Goal: Ask a question

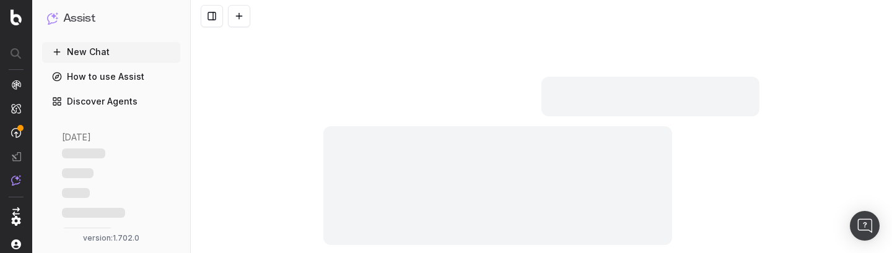
scroll to position [178, 0]
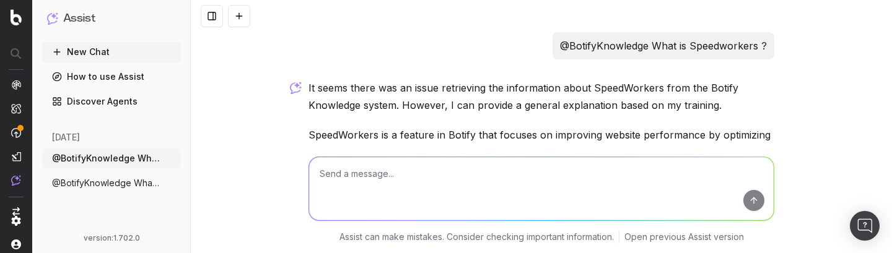
scroll to position [178, 0]
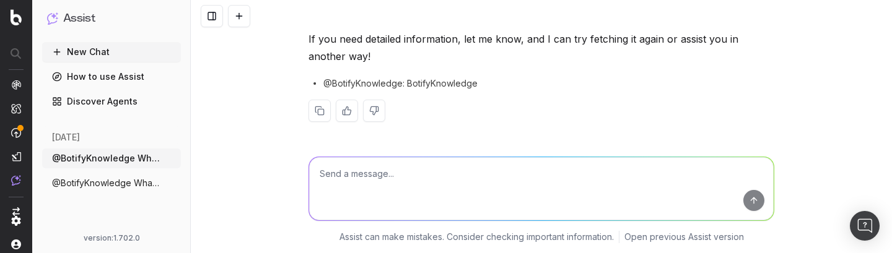
click at [112, 51] on button "New Chat" at bounding box center [111, 52] width 139 height 20
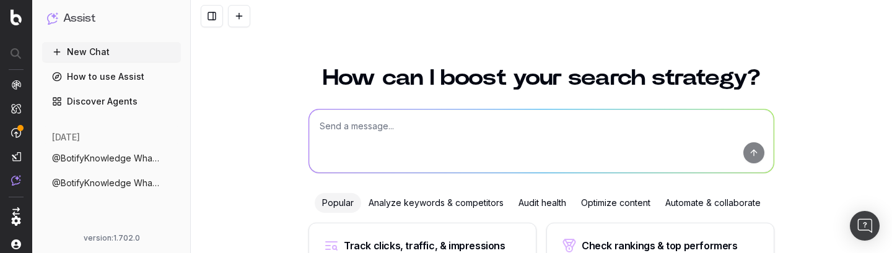
click at [403, 121] on textarea at bounding box center [541, 141] width 465 height 63
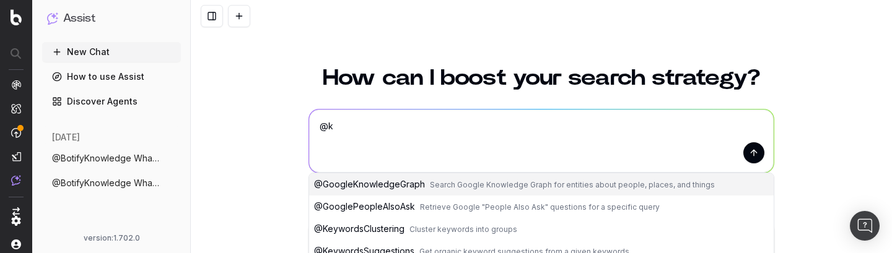
type textarea "@kn"
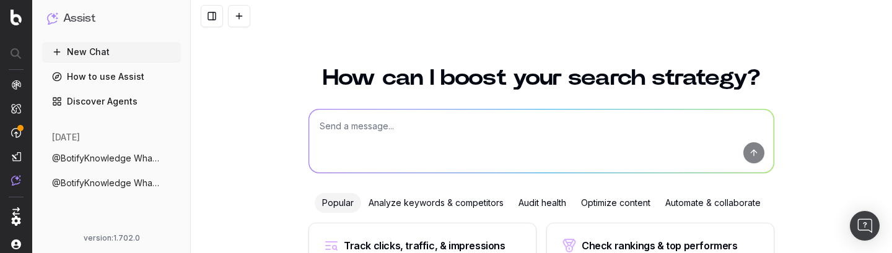
click at [125, 160] on span "@BotifyKnowledge What is Speedworkers ?" at bounding box center [106, 158] width 109 height 12
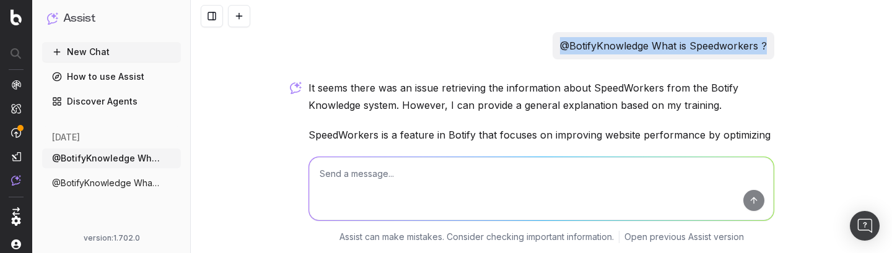
drag, startPoint x: 769, startPoint y: 40, endPoint x: 561, endPoint y: 46, distance: 208.2
click at [561, 46] on div "@BotifyKnowledge What is Speedworkers ?" at bounding box center [664, 45] width 222 height 27
copy p "@BotifyKnowledge What is Speedworkers ?"
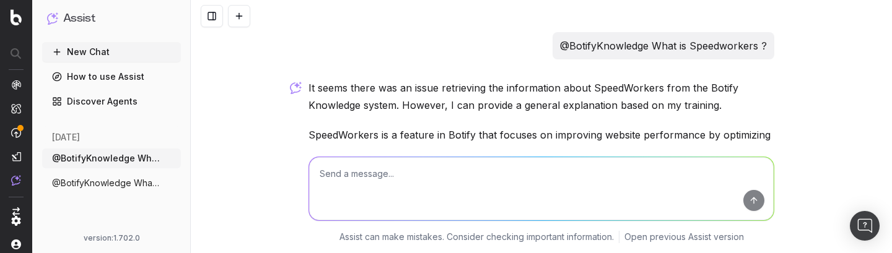
click at [432, 181] on textarea at bounding box center [541, 188] width 465 height 63
paste textarea "@BotifyKnowledge What is Speedworkers ?"
type textarea "@BotifyKnowledge What is Speedworkers ?"
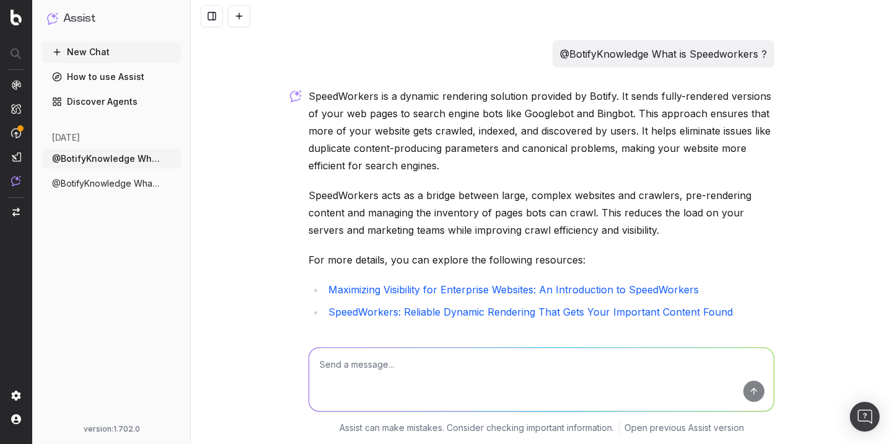
scroll to position [249, 0]
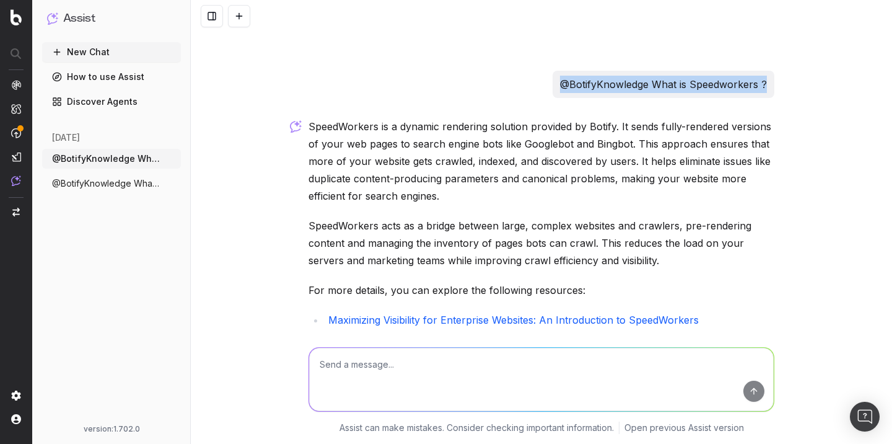
drag, startPoint x: 767, startPoint y: 86, endPoint x: 562, endPoint y: 84, distance: 205.1
click at [561, 83] on div "@BotifyKnowledge What is Speedworkers ?" at bounding box center [664, 84] width 222 height 27
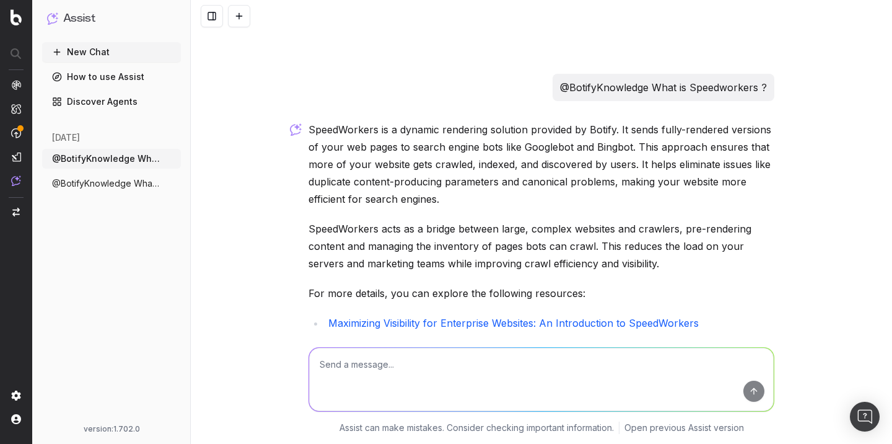
scroll to position [245, 0]
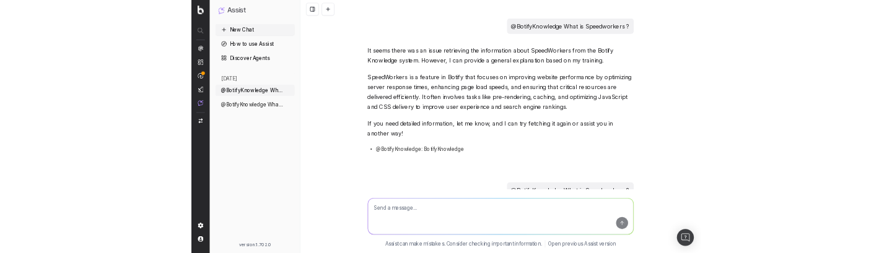
scroll to position [344, 0]
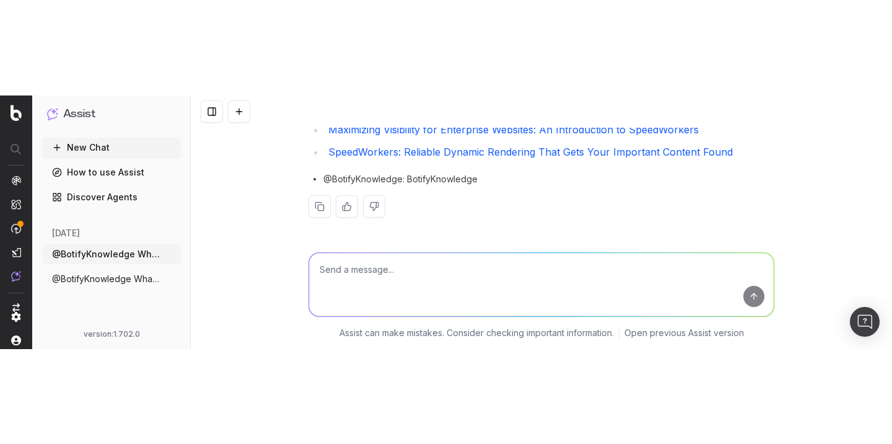
scroll to position [344, 0]
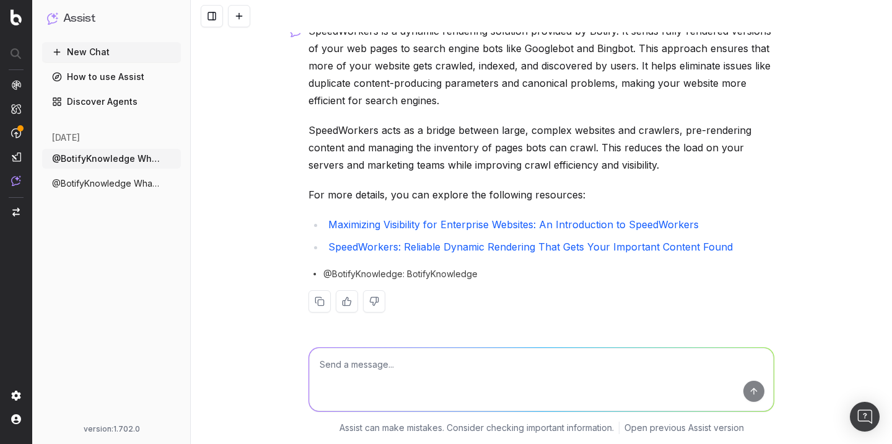
scroll to position [344, 0]
